Goal: Task Accomplishment & Management: Manage account settings

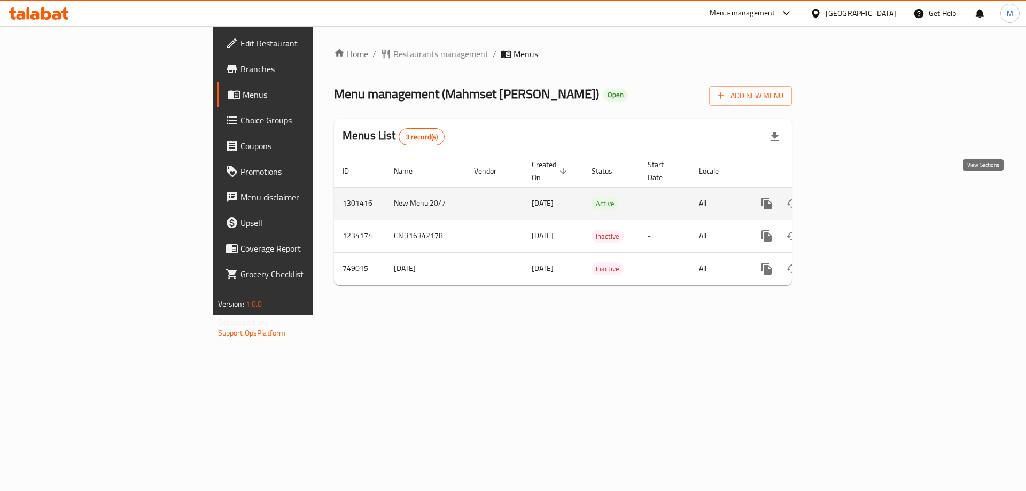
click at [850, 197] on icon "enhanced table" at bounding box center [843, 203] width 13 height 13
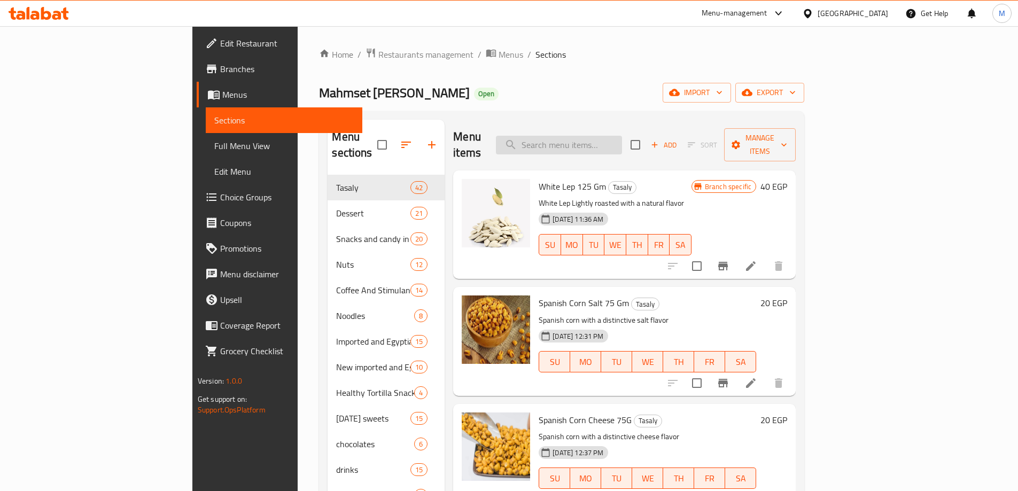
click at [622, 139] on input "search" at bounding box center [559, 145] width 126 height 19
paste input "معرض ريتشي واي شوكولاتة بالحليب والشوكولاته الداكنة 500 جم"
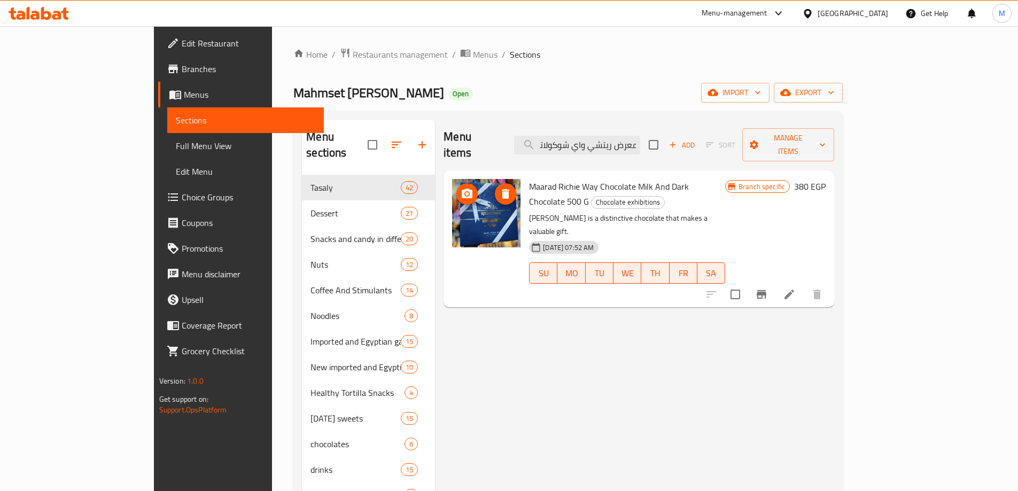
type input "معرض ريتشي واي شوكولاتة بالحليب والشوكولاته الداكنة 500 جم"
click at [452, 211] on img at bounding box center [486, 213] width 68 height 68
click at [795, 288] on icon at bounding box center [789, 294] width 13 height 13
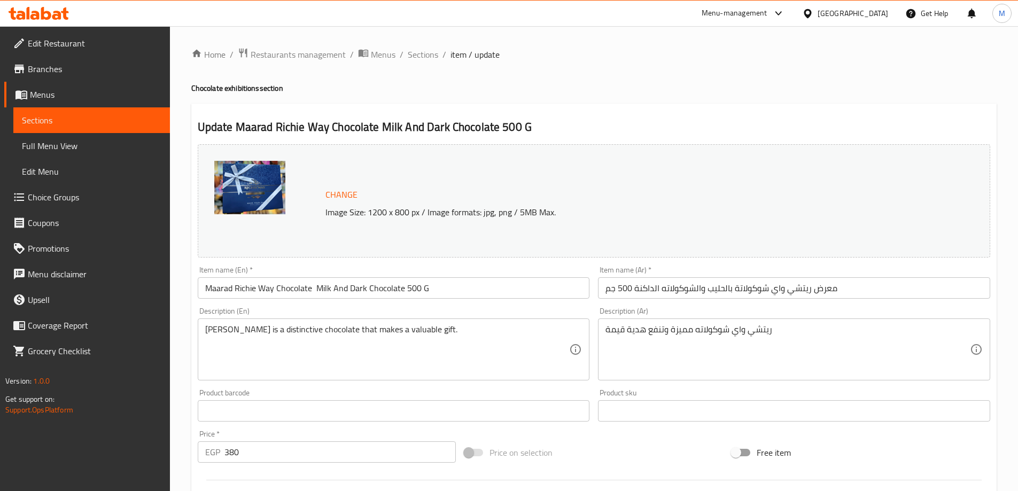
click at [278, 196] on img at bounding box center [249, 187] width 71 height 53
click at [252, 193] on img at bounding box center [249, 187] width 71 height 53
